Goal: Information Seeking & Learning: Find specific page/section

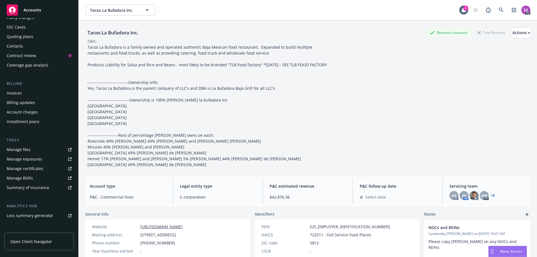
scroll to position [98, 0]
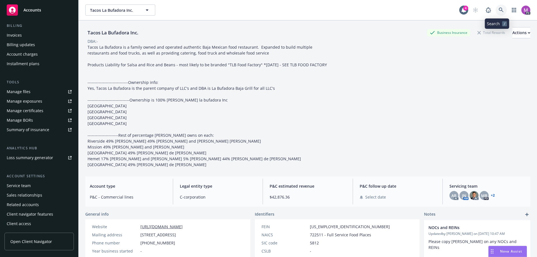
click at [498, 9] on icon at bounding box center [500, 10] width 5 height 5
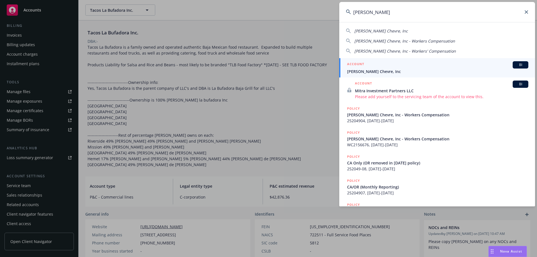
type input "laura chenel"
click at [381, 64] on div "ACCOUNT BI" at bounding box center [437, 64] width 181 height 7
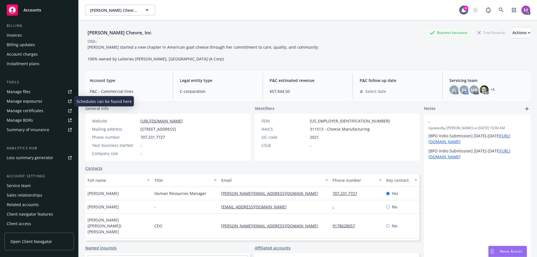
click at [22, 90] on div "Manage files" at bounding box center [19, 91] width 24 height 9
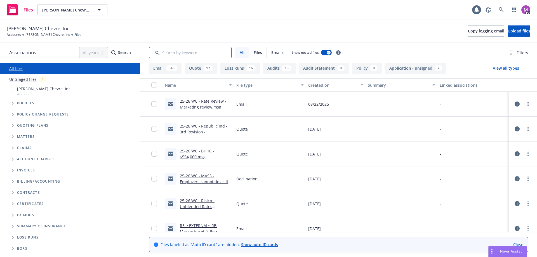
click at [185, 49] on input "Search by keyword..." at bounding box center [190, 52] width 82 height 11
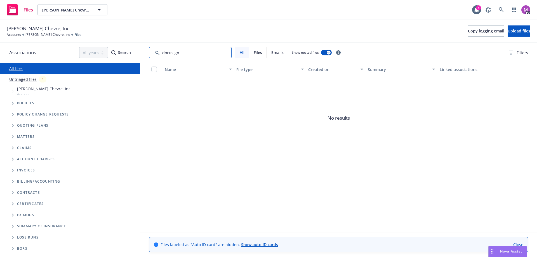
drag, startPoint x: 190, startPoint y: 53, endPoint x: 121, endPoint y: 48, distance: 68.7
click at [121, 48] on div "Associations All years 2027 2026 2025 2024 2023 2022 2021 2020 2019 2018 2017 2…" at bounding box center [268, 149] width 537 height 214
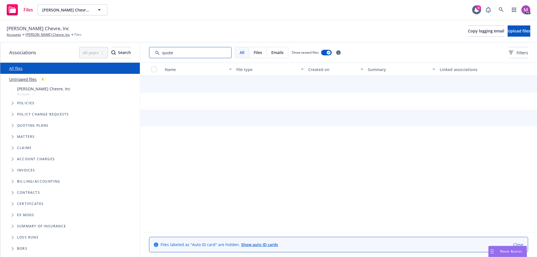
type input "quote"
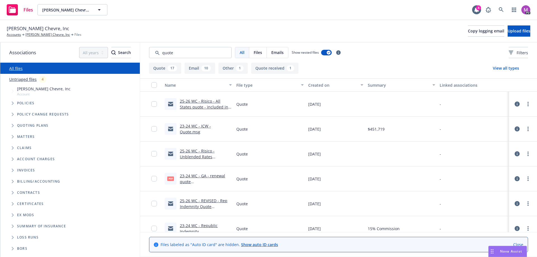
click at [322, 86] on div "Created on" at bounding box center [332, 85] width 49 height 6
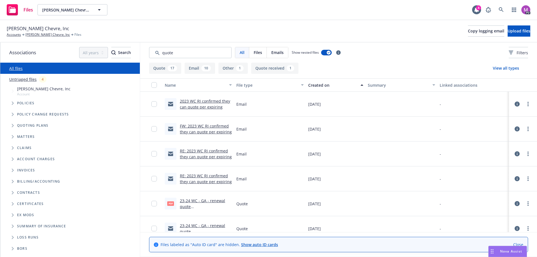
click at [319, 86] on div "Created on" at bounding box center [332, 85] width 49 height 6
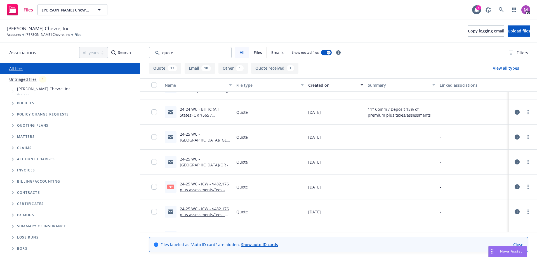
scroll to position [224, 0]
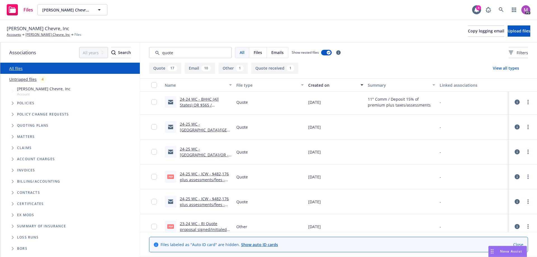
click at [189, 229] on link "23-24 WC - RI Quote proposal signed/initialed for Monthly Rep.pdf" at bounding box center [203, 229] width 47 height 17
click at [185, 178] on link "24-25 WC - ICW - $482,176 plus assessments/fees - Quote.pdf" at bounding box center [204, 179] width 49 height 17
click at [194, 230] on link "23-24 WC - RI Quote proposal signed/initialed for Monthly Rep.pdf" at bounding box center [203, 229] width 47 height 17
click at [195, 156] on link "24-25 WC - CA/OR - Republic Ind - $380,074.msg" at bounding box center [204, 157] width 49 height 23
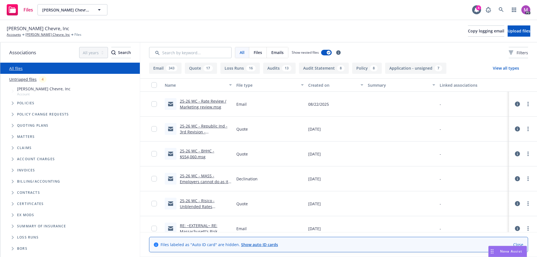
click at [318, 86] on div "Created on" at bounding box center [332, 85] width 49 height 6
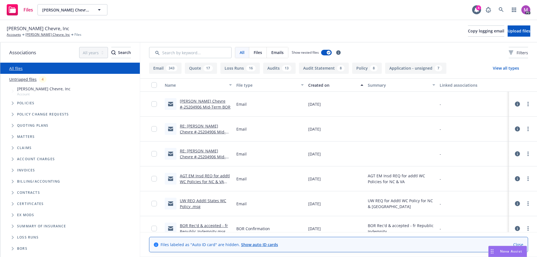
click at [318, 86] on div "Created on" at bounding box center [332, 85] width 49 height 6
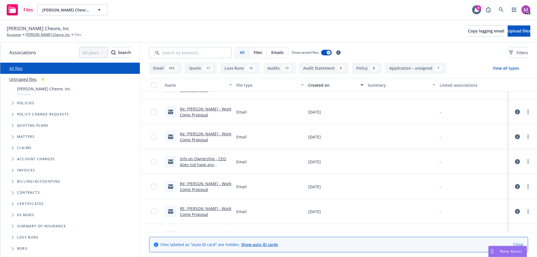
scroll to position [3998, 0]
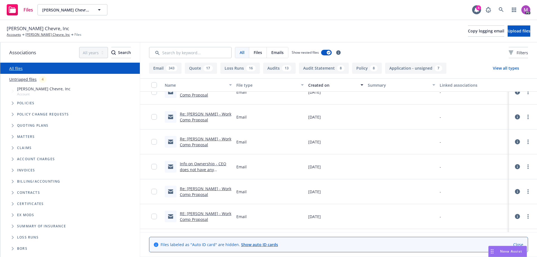
click at [194, 169] on link "Info on Ownership - CEO does not have any ownership Corp owns 100%" at bounding box center [206, 169] width 52 height 17
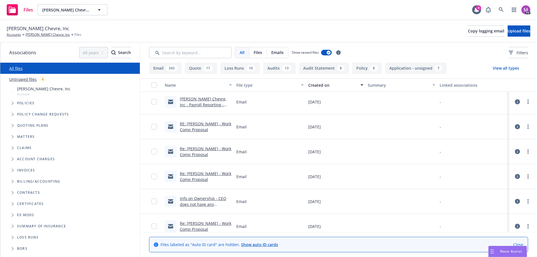
scroll to position [3970, 0]
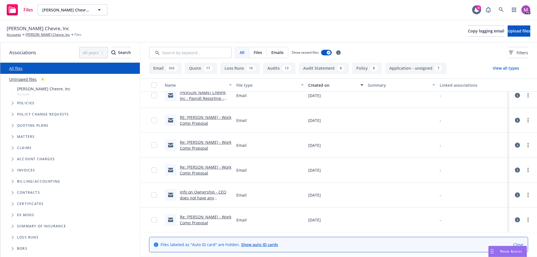
click at [198, 194] on link "Info on Ownership - CEO does not have any ownership Corp owns 100%" at bounding box center [206, 197] width 52 height 17
click at [521, 245] on link "Close" at bounding box center [518, 245] width 10 height 6
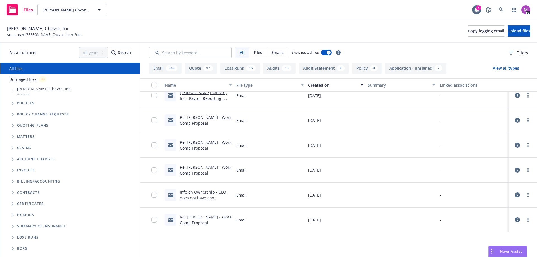
click at [199, 193] on link "Info on Ownership - CEO does not have any ownership Corp owns 100%" at bounding box center [206, 197] width 52 height 17
click at [197, 193] on link "Info on Ownership - CEO does not have any ownership Corp owns 100%" at bounding box center [206, 197] width 52 height 17
click at [191, 196] on link "Info on Ownership - CEO does not have any ownership Corp owns 100%" at bounding box center [206, 197] width 52 height 17
click at [194, 169] on link "Re: Laura Chenel - Work Comp Proposal" at bounding box center [205, 169] width 51 height 11
click at [204, 196] on link "Info on Ownership - CEO does not have any ownership Corp owns 100%" at bounding box center [206, 197] width 52 height 17
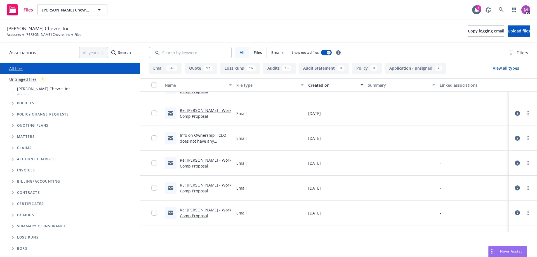
scroll to position [4026, 0]
click at [188, 137] on link "Info on Ownership - CEO does not have any ownership Corp owns 100%" at bounding box center [206, 141] width 52 height 17
click at [190, 136] on link "Info on Ownership - CEO does not have any ownership Corp owns 100%" at bounding box center [206, 141] width 52 height 17
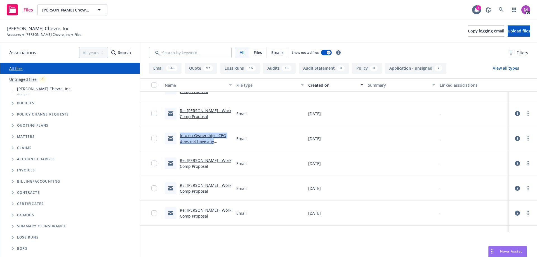
click at [190, 136] on link "Info on Ownership - CEO does not have any ownership Corp owns 100%" at bounding box center [206, 141] width 52 height 17
click at [527, 140] on icon "more" at bounding box center [527, 138] width 1 height 4
click at [189, 141] on link "Info on Ownership - CEO does not have any ownership Corp owns 100%" at bounding box center [206, 141] width 52 height 17
click at [199, 143] on link "Info on Ownership - CEO does not have any ownership Corp owns 100%" at bounding box center [206, 141] width 52 height 17
click at [184, 140] on link "Info on Ownership - CEO does not have any ownership Corp owns 100%" at bounding box center [206, 141] width 52 height 17
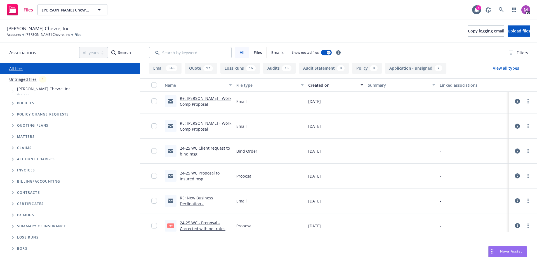
scroll to position [4110, 0]
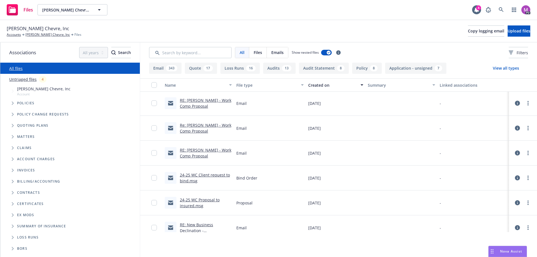
click at [189, 156] on link "RE: Laura Chenel - Work Comp Proposal" at bounding box center [205, 152] width 51 height 11
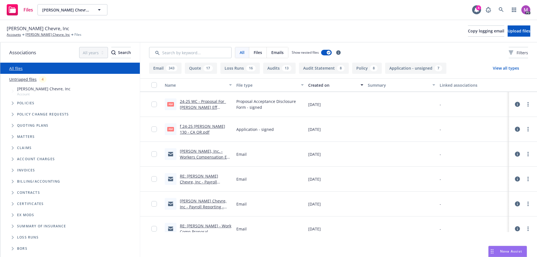
scroll to position [3858, 0]
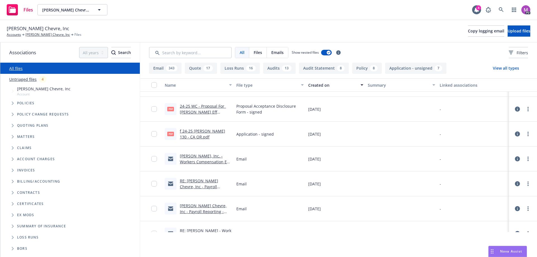
click at [188, 130] on link "f 24-25 ACORD 130 - CA OR.pdf" at bounding box center [202, 133] width 45 height 11
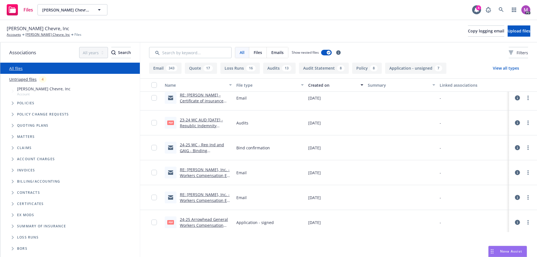
scroll to position [3690, 0]
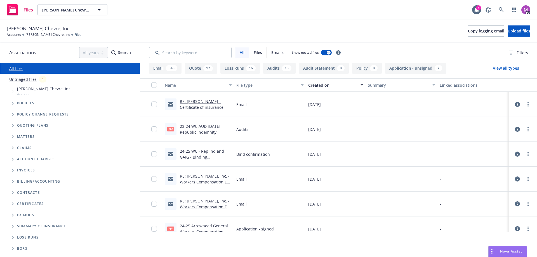
click at [197, 125] on link "23-24 WC AUD 05-01-24 - Republic Indemnity Monthly Audit Statement issued 07-03…" at bounding box center [203, 135] width 47 height 23
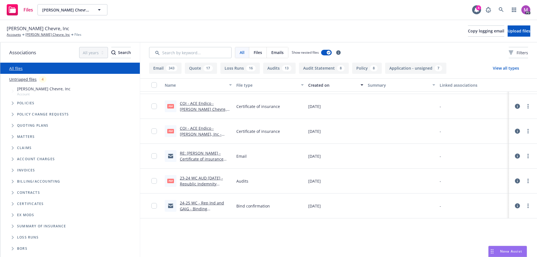
scroll to position [3579, 0]
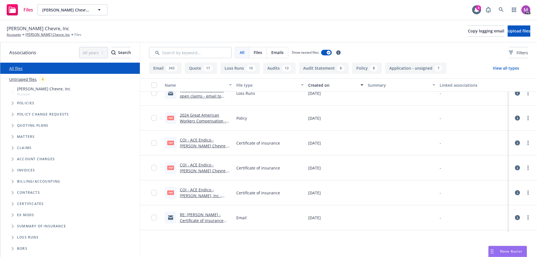
click at [201, 147] on link "COI - ACE Endico - Laura Chenels Chevre, Inc.pdf" at bounding box center [203, 145] width 47 height 17
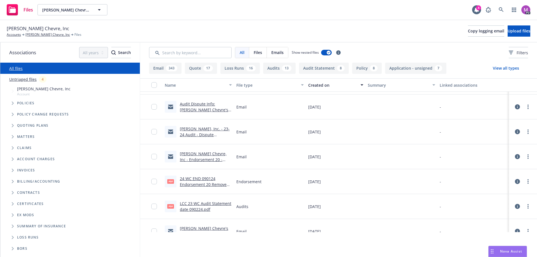
scroll to position [3215, 0]
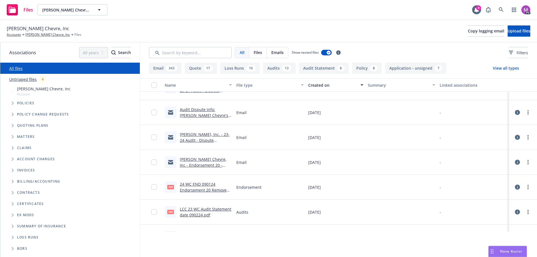
click at [202, 139] on link "Laura Chenel Chevre, Inc. - 23-24 Audit - Dispute Instructions Requested" at bounding box center [205, 140] width 50 height 17
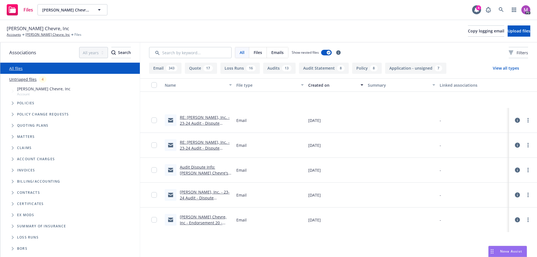
scroll to position [3047, 0]
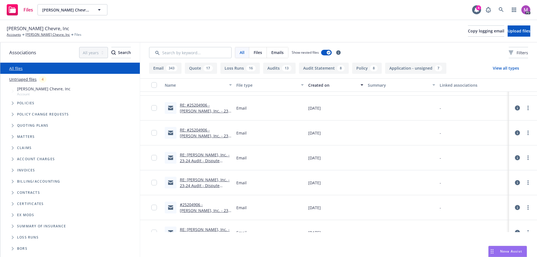
click at [193, 107] on link "RE: #25204906 - Laura Chenel Chevre, Inc. - 23-24 Audit - Dispute Instructions …" at bounding box center [205, 116] width 50 height 29
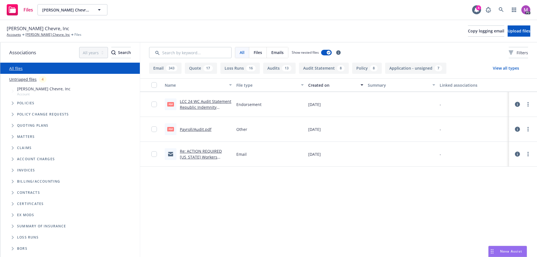
scroll to position [2796, 0]
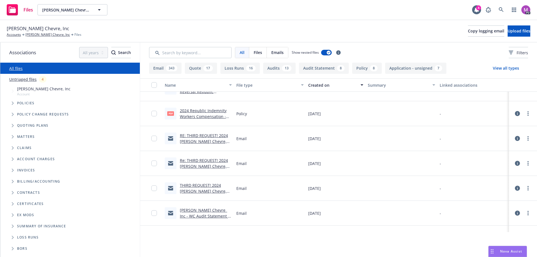
click at [190, 113] on div "2024 Republic Indemnity Workers Compensation - Policy.pdf" at bounding box center [206, 114] width 52 height 12
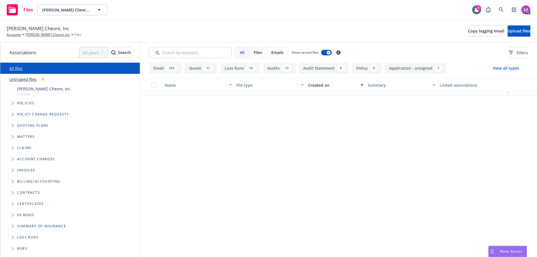
scroll to position [2544, 0]
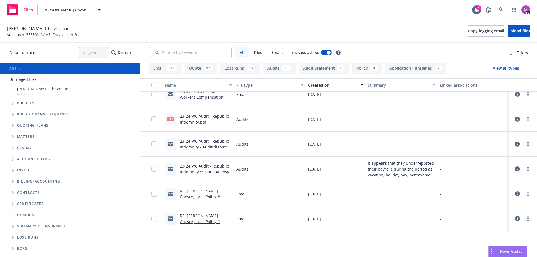
click at [185, 116] on link "23-24 WC Audit - Republic Indemnity.pdf" at bounding box center [204, 119] width 49 height 11
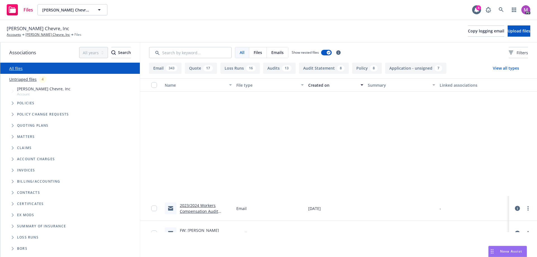
scroll to position [2321, 0]
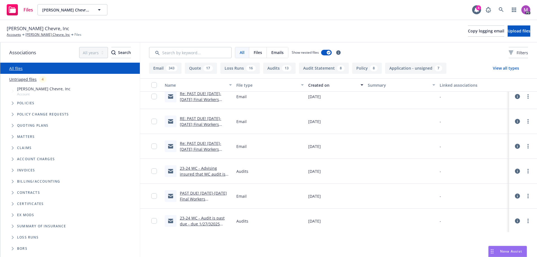
click at [201, 145] on link "Re: PAST DUE! 9/1/2023-9/1/2024 Final Workers Compensation Audit (CA)" at bounding box center [200, 152] width 41 height 23
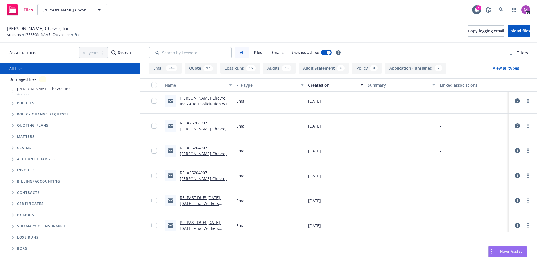
scroll to position [2181, 0]
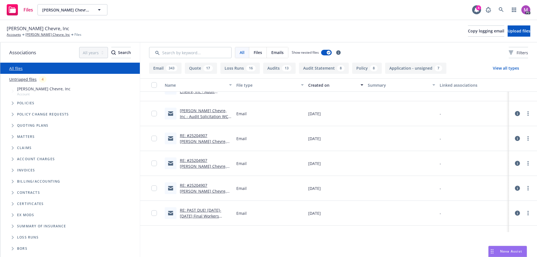
click at [199, 110] on link "Laura Chenel's Chevre, Inc - Audit Solicitation WC Policy 252049-08" at bounding box center [204, 116] width 48 height 17
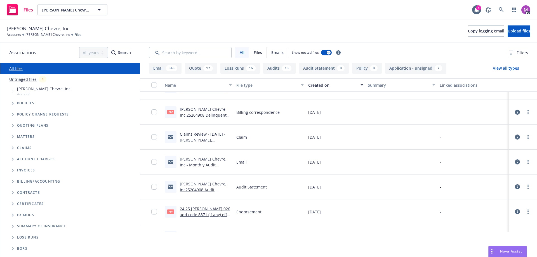
scroll to position [1985, 0]
click at [188, 113] on link "Laura Chenel's Chevre, Inc 25204908 Delinquent Solicitation - 2nd request email…" at bounding box center [203, 118] width 47 height 23
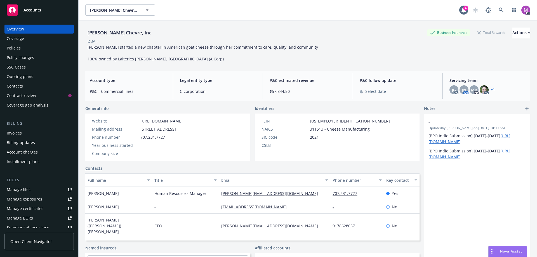
click at [25, 191] on div "Manage files" at bounding box center [19, 189] width 24 height 9
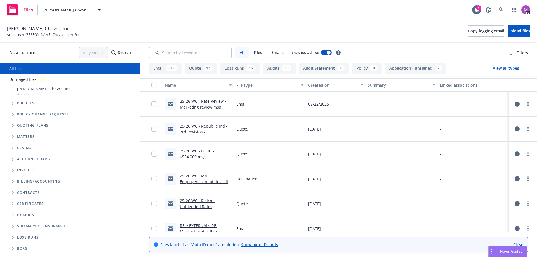
click at [195, 133] on link "25-26 WC - Republic Ind - 3rd Revision - $453,736.msg" at bounding box center [204, 131] width 48 height 17
click at [198, 126] on link "25-26 WC - Republic Ind - 3rd Revision - $453,736.msg" at bounding box center [204, 131] width 48 height 17
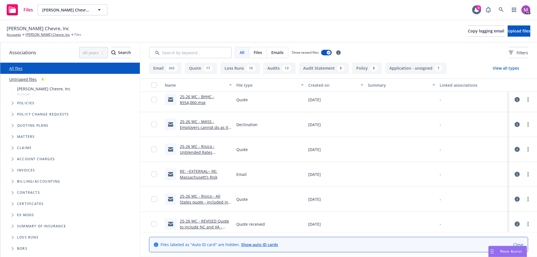
scroll to position [56, 0]
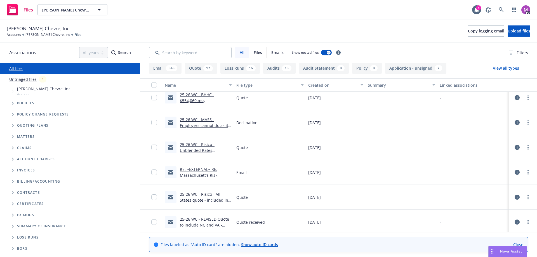
click at [191, 123] on link "25-26 WC - MASS - Employers cannot do as it is a split risk.msg" at bounding box center [204, 125] width 48 height 17
click at [191, 150] on link "25-26 WC - Risico - Unblended Rates quote???.msg" at bounding box center [197, 150] width 35 height 17
drag, startPoint x: 191, startPoint y: 173, endPoint x: 191, endPoint y: 186, distance: 14.0
click at [191, 174] on link "RE: ~EXTERNAL~ RE: Massachusett's Risk" at bounding box center [198, 172] width 37 height 11
click at [190, 196] on link "25-26 WC - Risico - All States quote - included in CA primary quote.msg" at bounding box center [204, 203] width 48 height 23
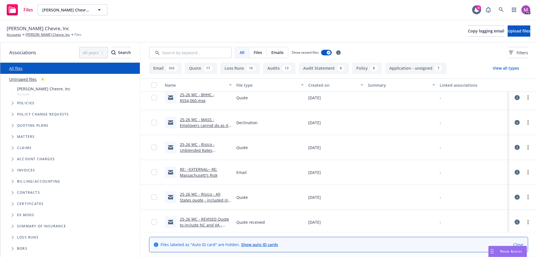
click at [190, 219] on link "25-26 WC - REVISED Quote to include NC and VA - Cannot do MA.msg" at bounding box center [204, 224] width 49 height 17
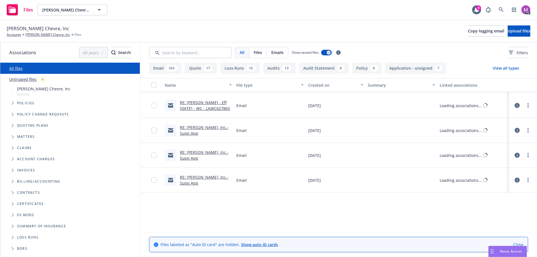
scroll to position [252, 0]
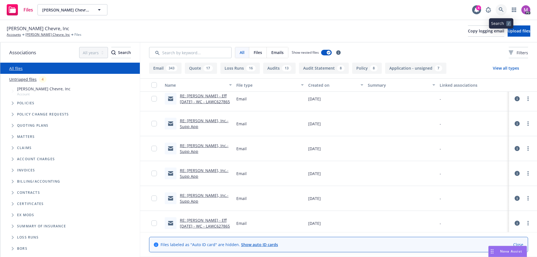
click at [500, 9] on icon at bounding box center [500, 9] width 5 height 5
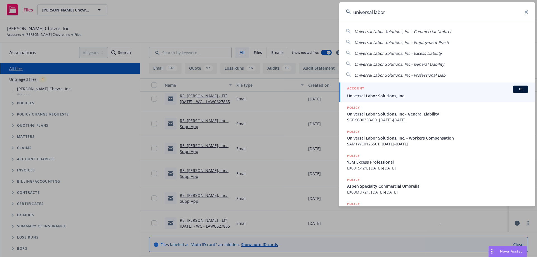
type input "universal labor"
click at [376, 97] on span "Universal Labor Solutions, Inc." at bounding box center [437, 96] width 181 height 6
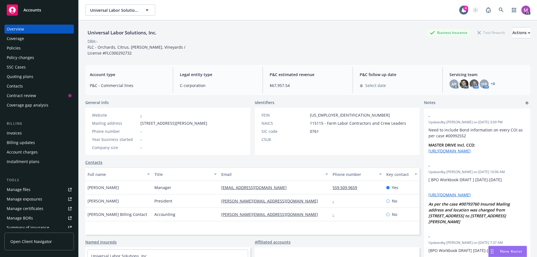
click at [22, 188] on div "Manage files" at bounding box center [19, 189] width 24 height 9
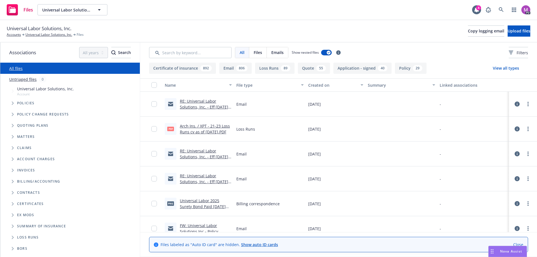
click at [191, 157] on link "RE: Universal Labor Solutions, Inc. - Eff [DATE] - GL, XS, Inland Marine - Bind…" at bounding box center [205, 159] width 51 height 23
click at [191, 156] on link "RE: Universal Labor Solutions, Inc. - Eff [DATE] - GL, XS, Inland Marine - Bind…" at bounding box center [205, 159] width 51 height 23
click at [191, 155] on link "RE: Universal Labor Solutions, Inc. - Eff [DATE] - GL, XS, Inland Marine - Bind…" at bounding box center [205, 159] width 51 height 23
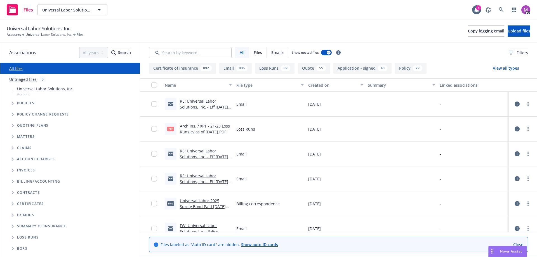
click at [198, 103] on link "RE: Universal Labor Solutions, Inc. - Eff [DATE] - GL, XS, Inland Marine - Bind…" at bounding box center [205, 109] width 51 height 23
click at [197, 158] on link "RE: Universal Labor Solutions, Inc. - Eff [DATE] - GL, XS, Inland Marine - Bind…" at bounding box center [205, 159] width 51 height 23
click at [192, 153] on link "RE: Universal Labor Solutions, Inc. - Eff [DATE] - GL, XS, Inland Marine - Bind…" at bounding box center [205, 159] width 51 height 23
drag, startPoint x: 191, startPoint y: 172, endPoint x: 193, endPoint y: 191, distance: 19.6
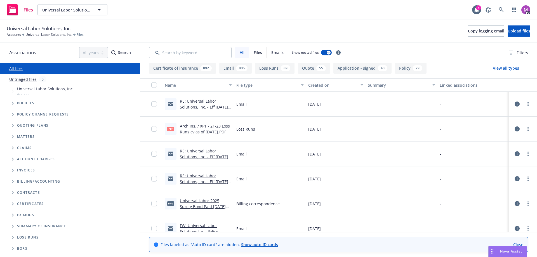
click at [190, 177] on link "RE: Universal Labor Solutions, Inc. - Eff [DATE] - GL, XS, Inland Marine - Bind…" at bounding box center [205, 184] width 51 height 23
click at [193, 193] on div "png Universal Labor 2025 Surety Bond Paid [DATE] Screenshot.png" at bounding box center [198, 203] width 72 height 25
